Goal: Information Seeking & Learning: Find specific fact

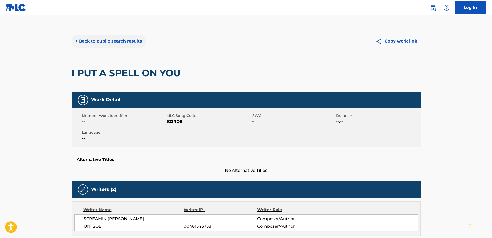
click at [130, 43] on button "< Back to public search results" at bounding box center [108, 41] width 74 height 13
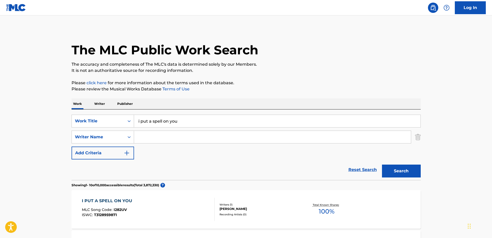
click at [182, 122] on input "i put a spell on you" at bounding box center [277, 121] width 286 height 12
type input "i"
type input "little wing"
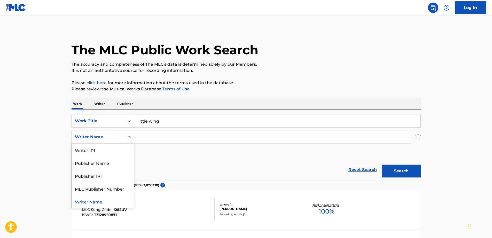
click at [130, 139] on icon "Search Form" at bounding box center [128, 137] width 5 height 5
click at [143, 136] on input "Search Form" at bounding box center [272, 137] width 277 height 12
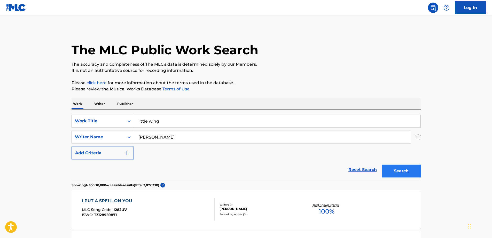
type input "[PERSON_NAME]"
click at [401, 172] on button "Search" at bounding box center [401, 171] width 39 height 13
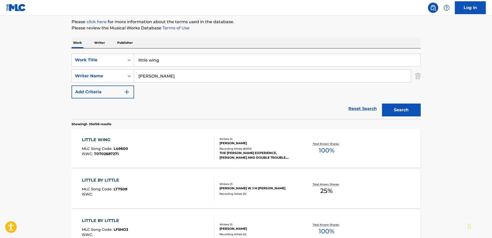
scroll to position [69, 0]
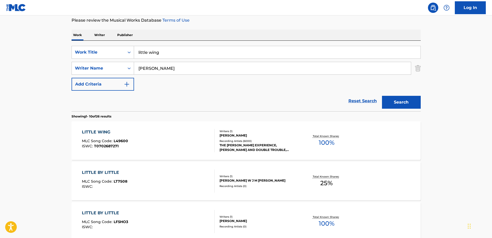
click at [99, 132] on div "LITTLE WING" at bounding box center [105, 132] width 46 height 6
